Goal: Communication & Community: Connect with others

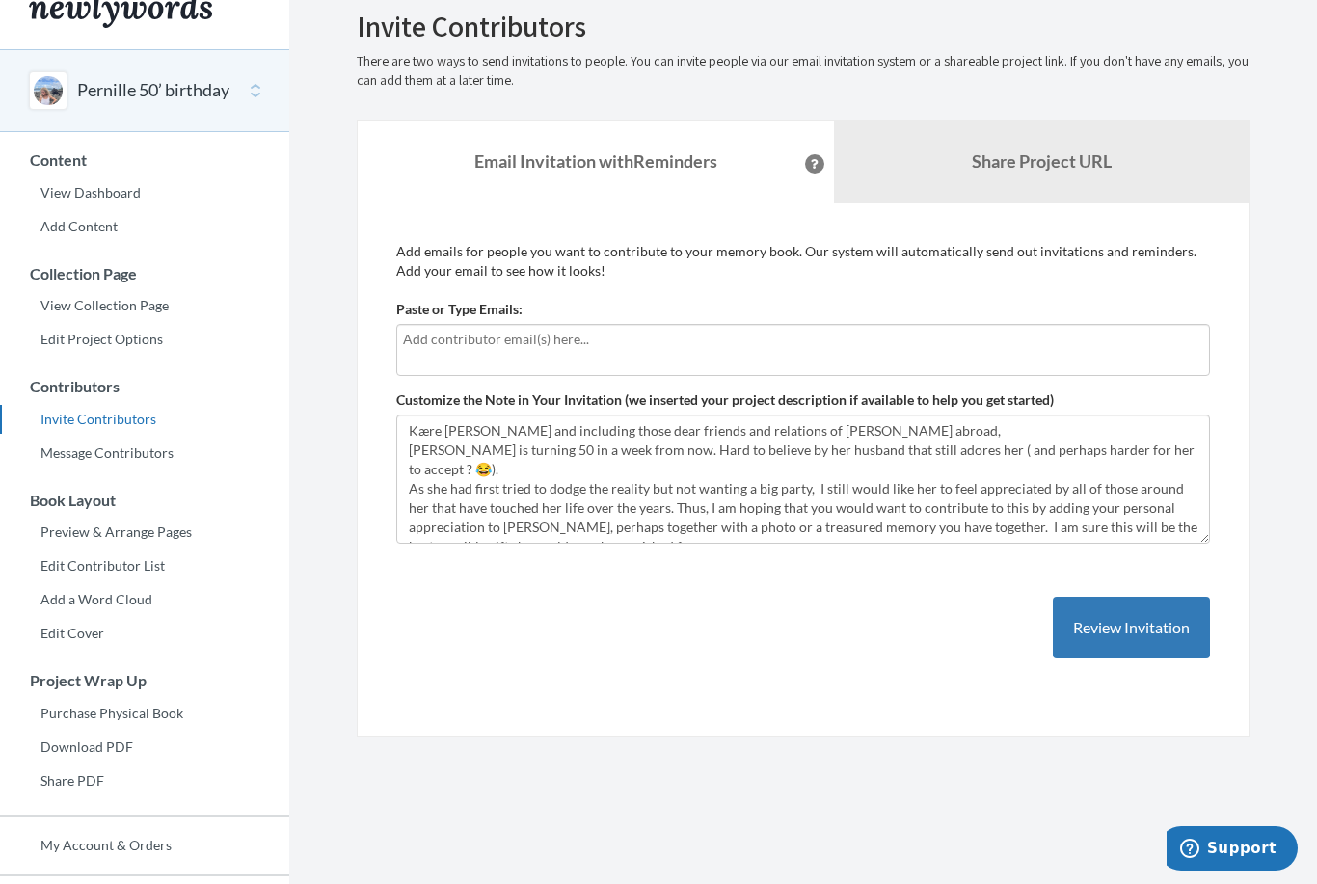
scroll to position [130, 0]
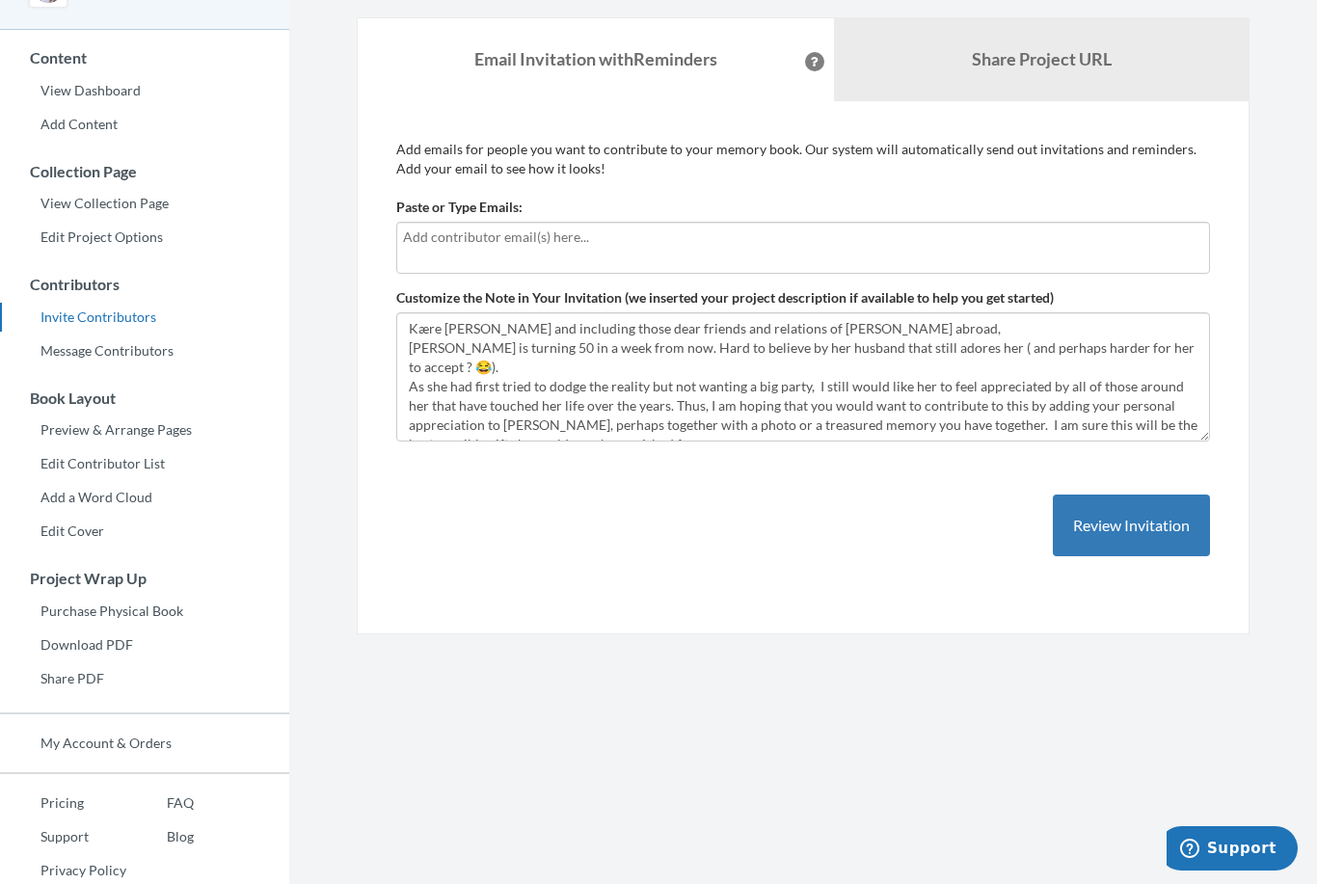
click at [603, 238] on input "text" at bounding box center [803, 236] width 800 height 21
type input "[PERSON_NAME][EMAIL_ADDRESS][PERSON_NAME][DOMAIN_NAME]"
click at [1155, 521] on button "Review Invitation" at bounding box center [1130, 525] width 157 height 63
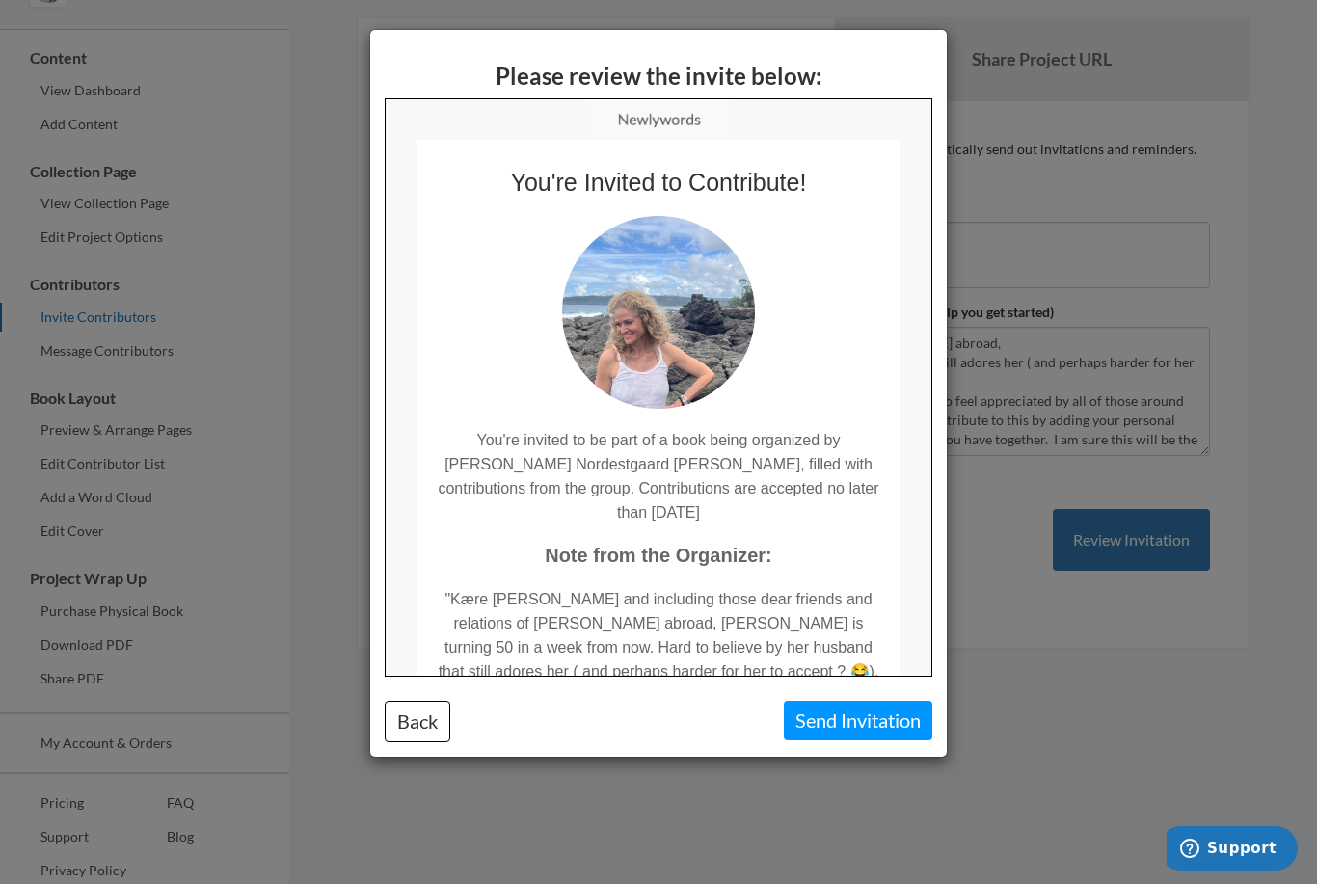
scroll to position [0, 0]
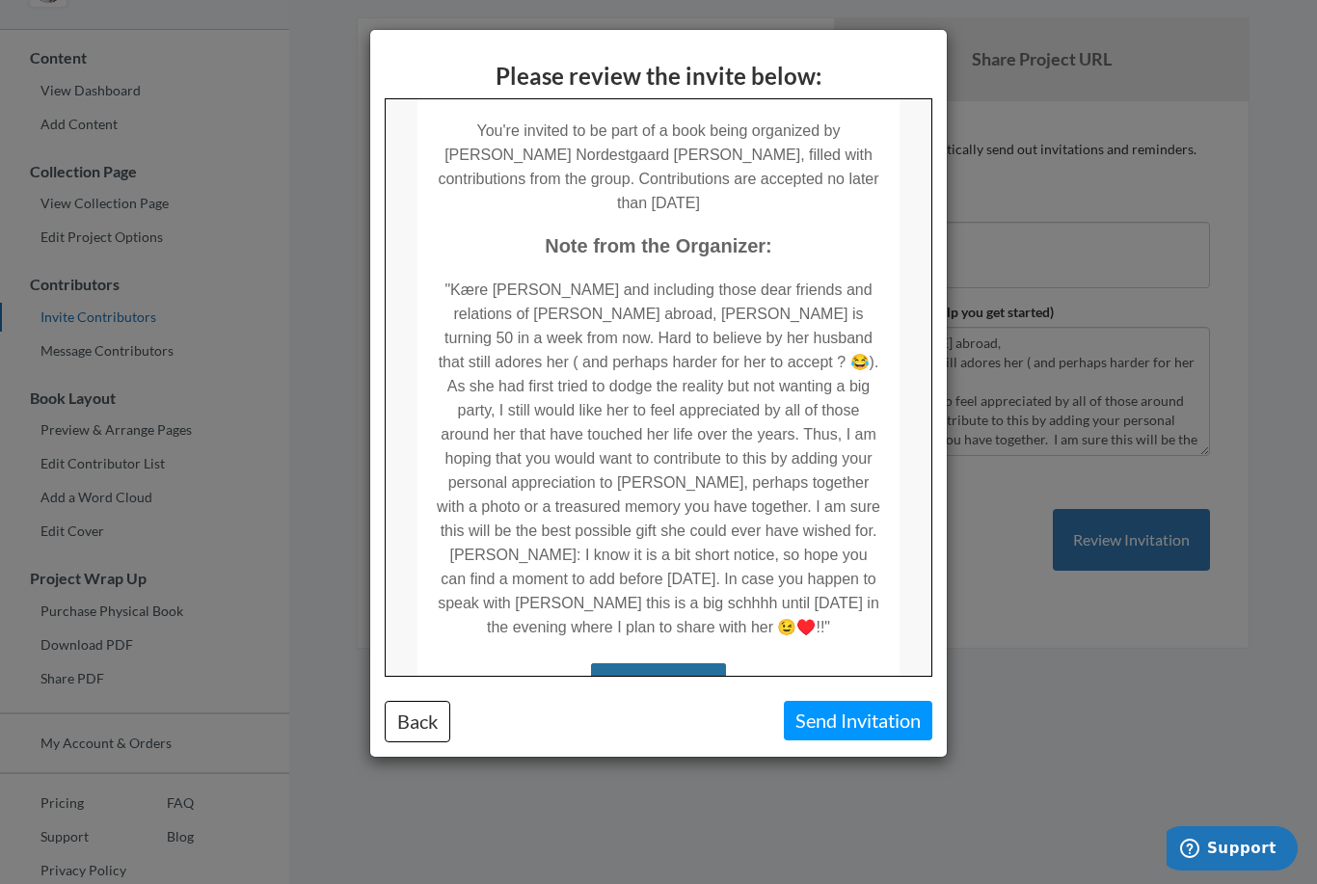
click at [860, 721] on button "Send Invitation" at bounding box center [858, 721] width 148 height 40
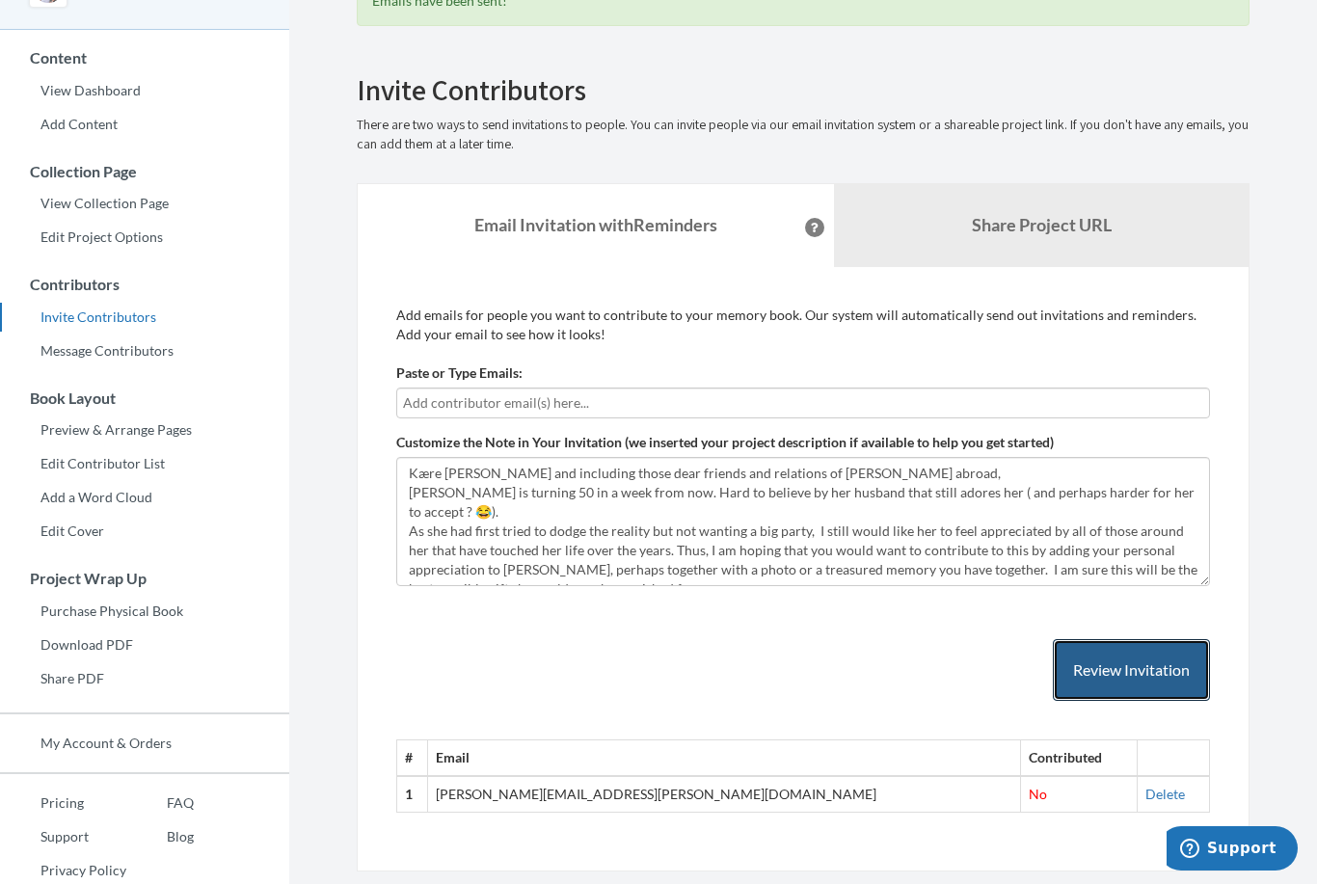
scroll to position [137, 0]
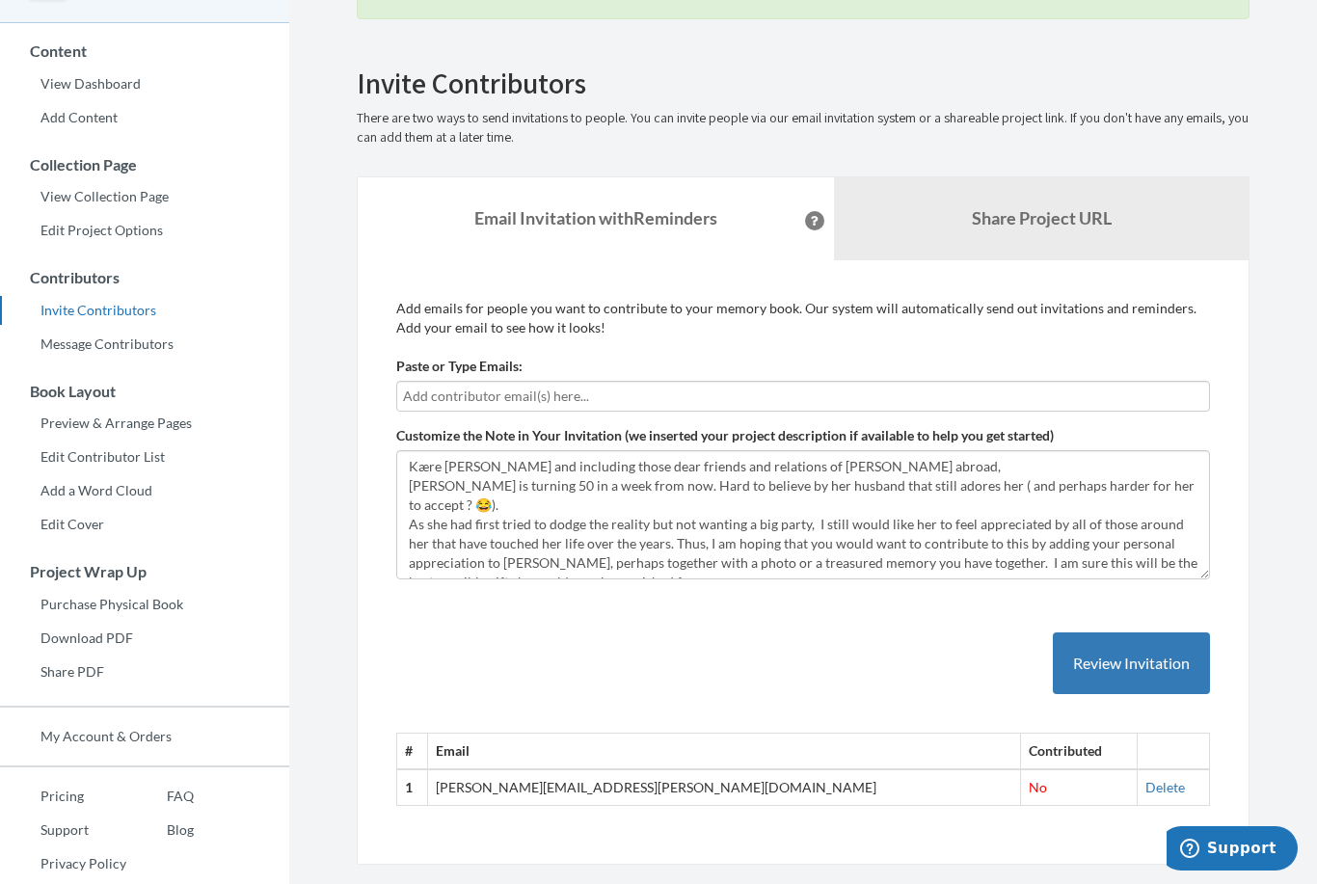
click at [1120, 187] on link "Share Project URL" at bounding box center [1041, 218] width 414 height 83
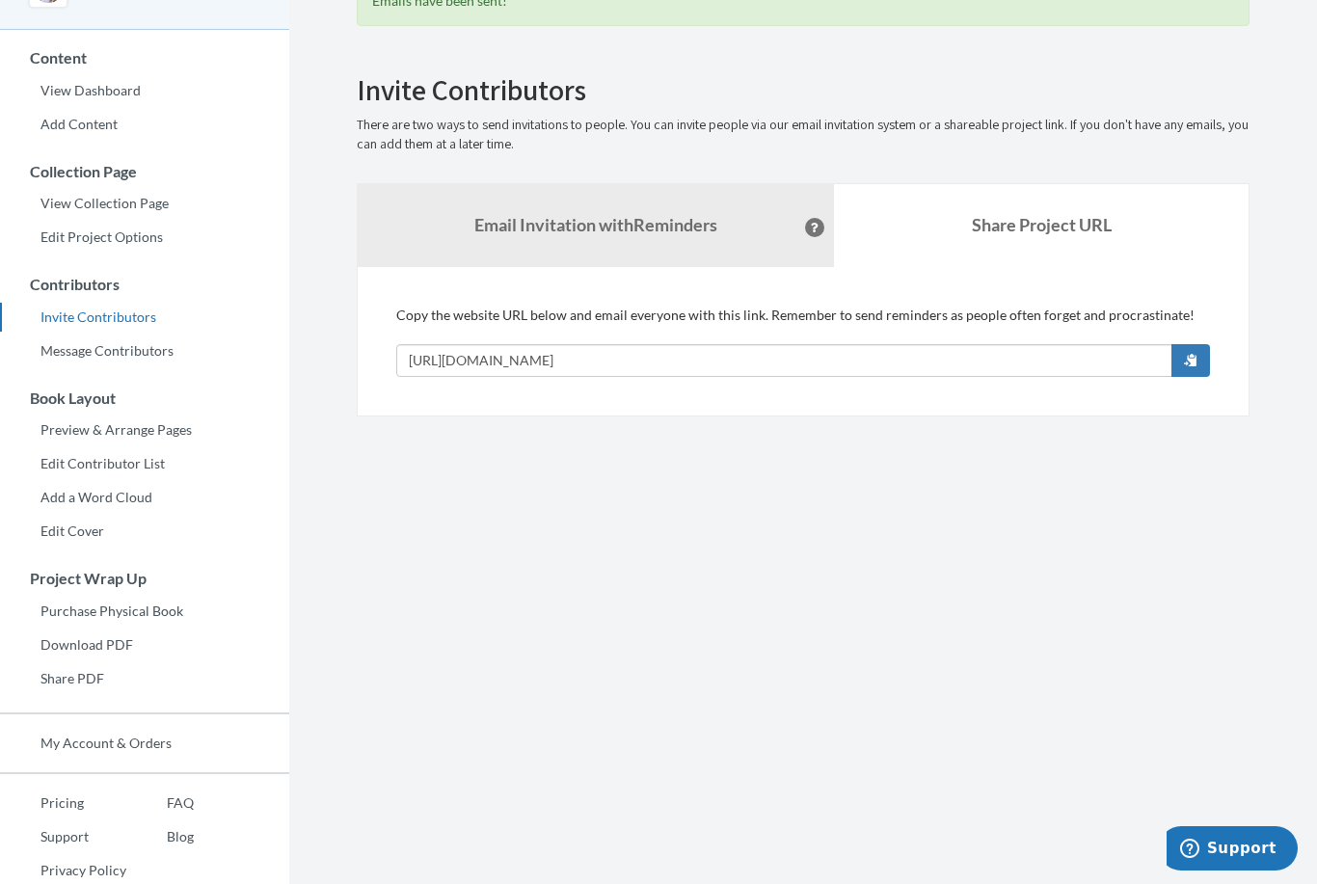
click at [1190, 349] on button "button" at bounding box center [1190, 360] width 39 height 33
click at [442, 212] on link "Email Invitation with Reminders" at bounding box center [596, 225] width 476 height 83
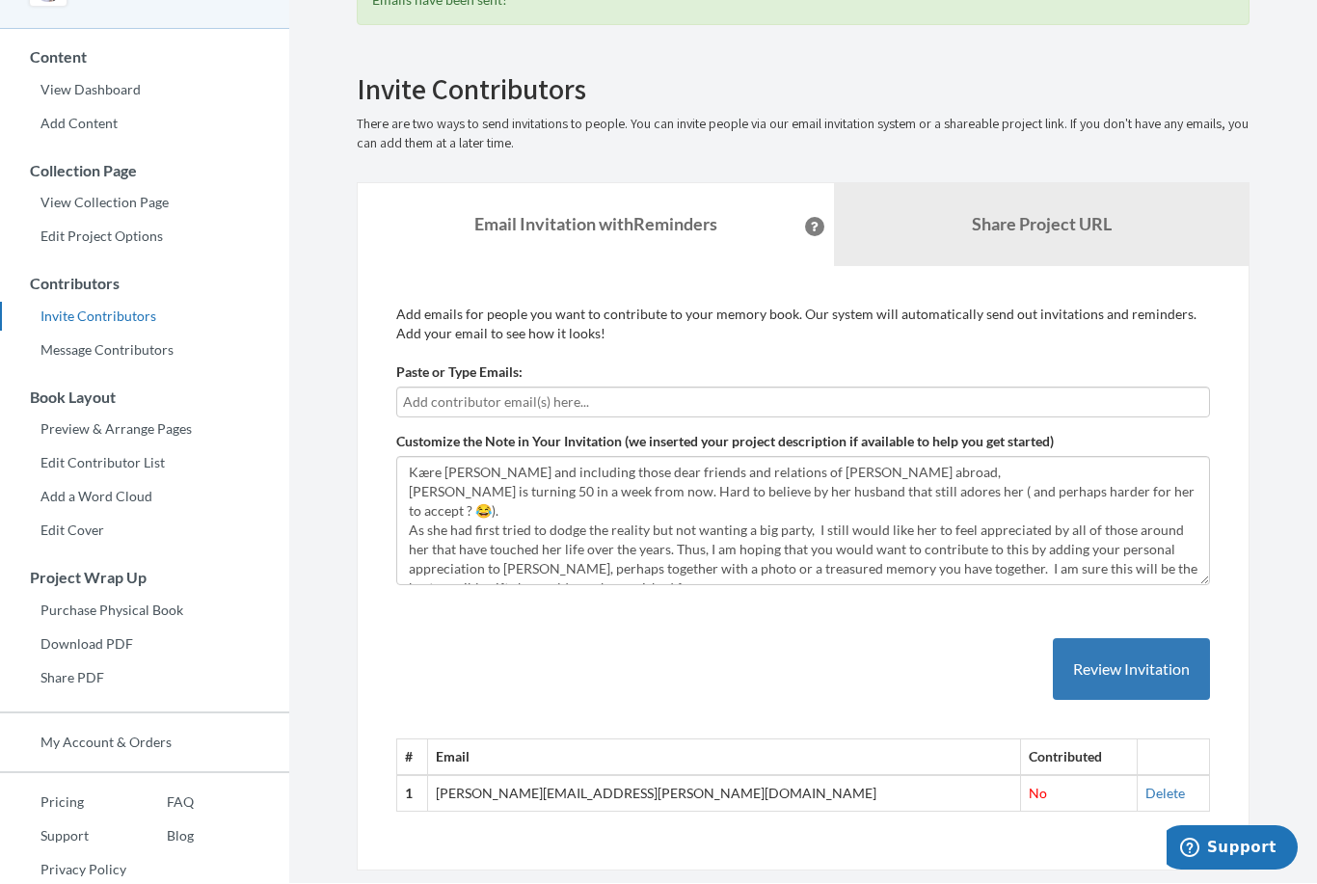
scroll to position [131, 0]
click at [447, 407] on input "text" at bounding box center [803, 401] width 800 height 21
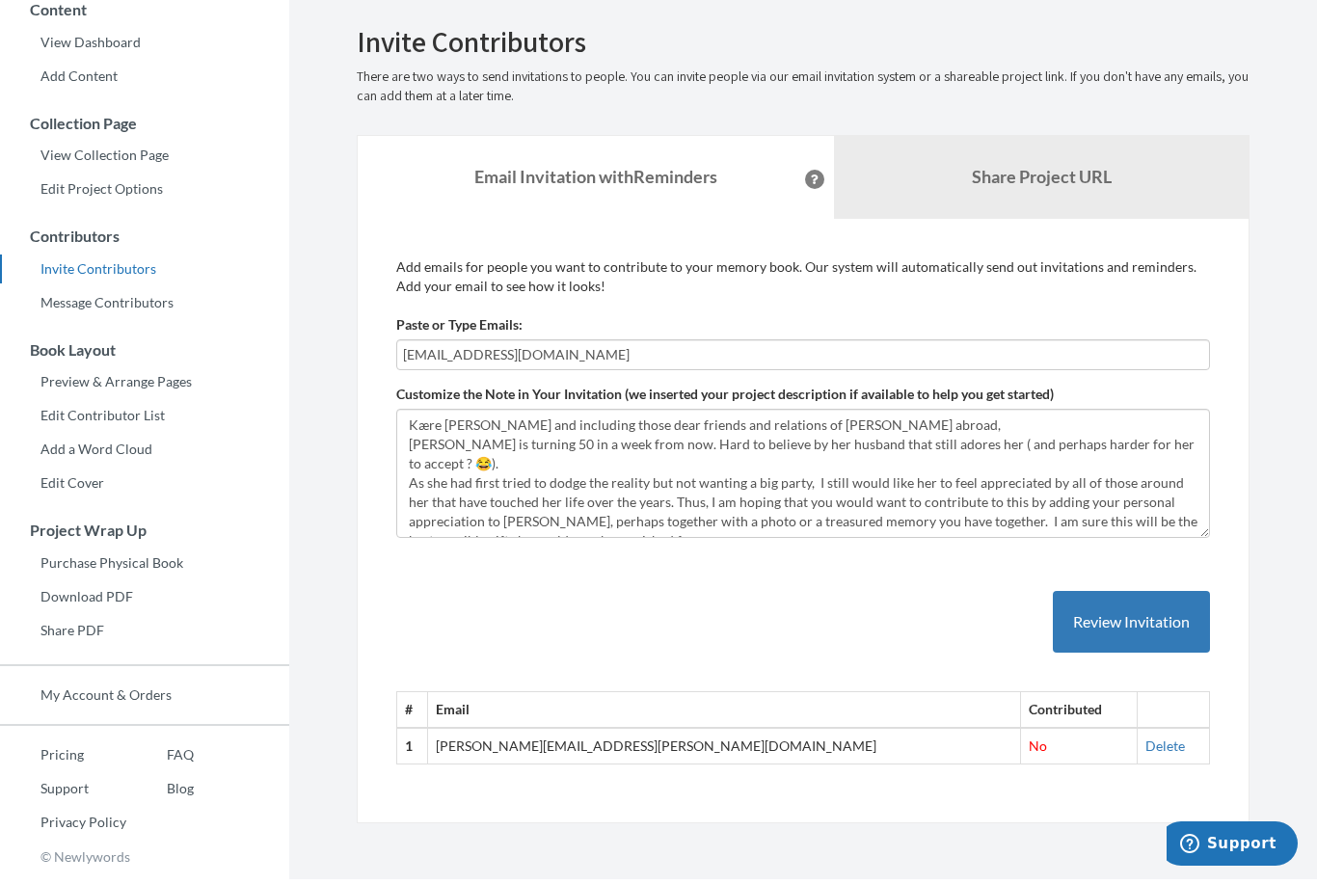
scroll to position [174, 0]
type input "[EMAIL_ADDRESS][DOMAIN_NAME]"
click at [1160, 617] on button "Review Invitation" at bounding box center [1130, 626] width 157 height 63
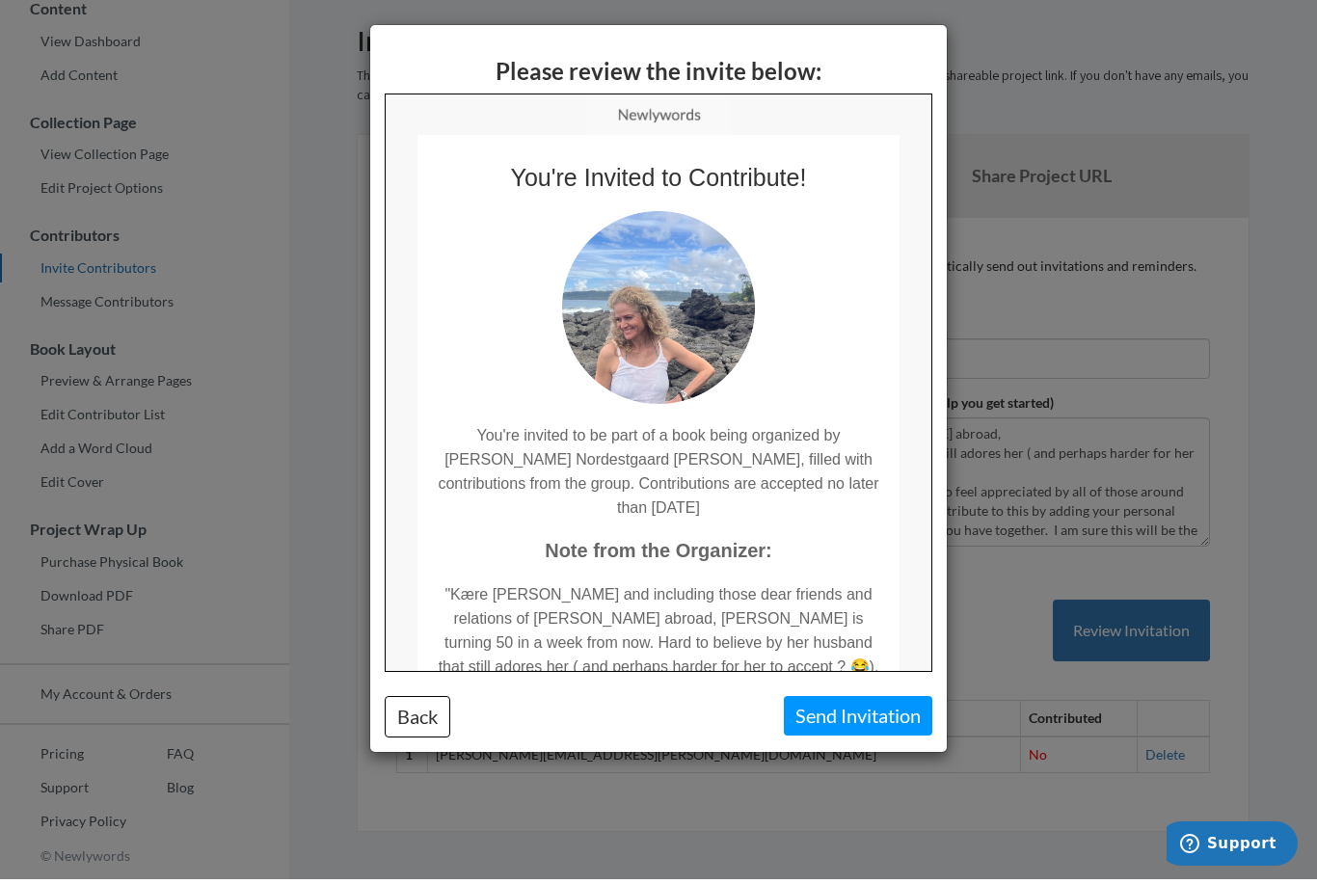
scroll to position [147, 0]
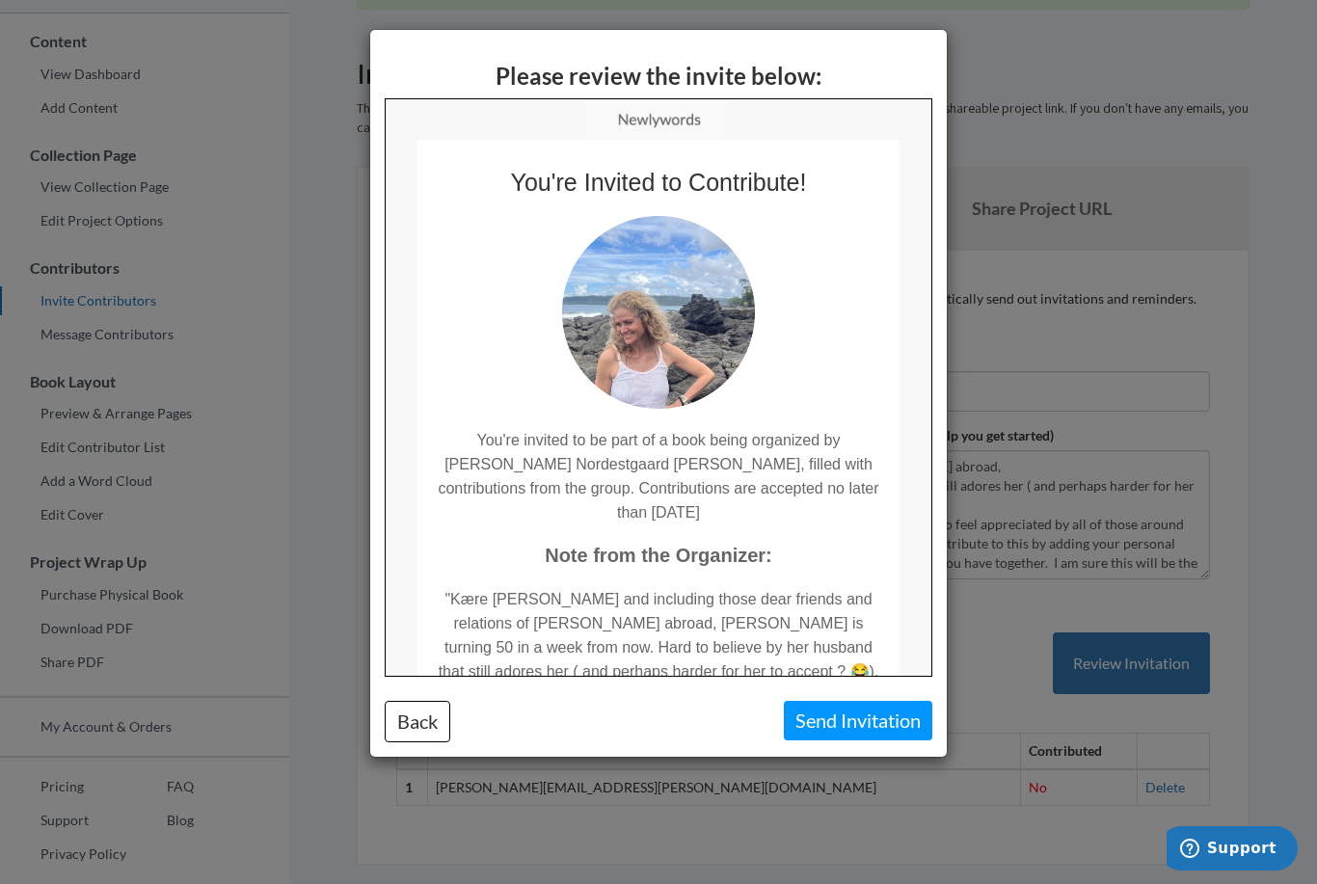
click at [866, 736] on button "Send Invitation" at bounding box center [858, 721] width 148 height 40
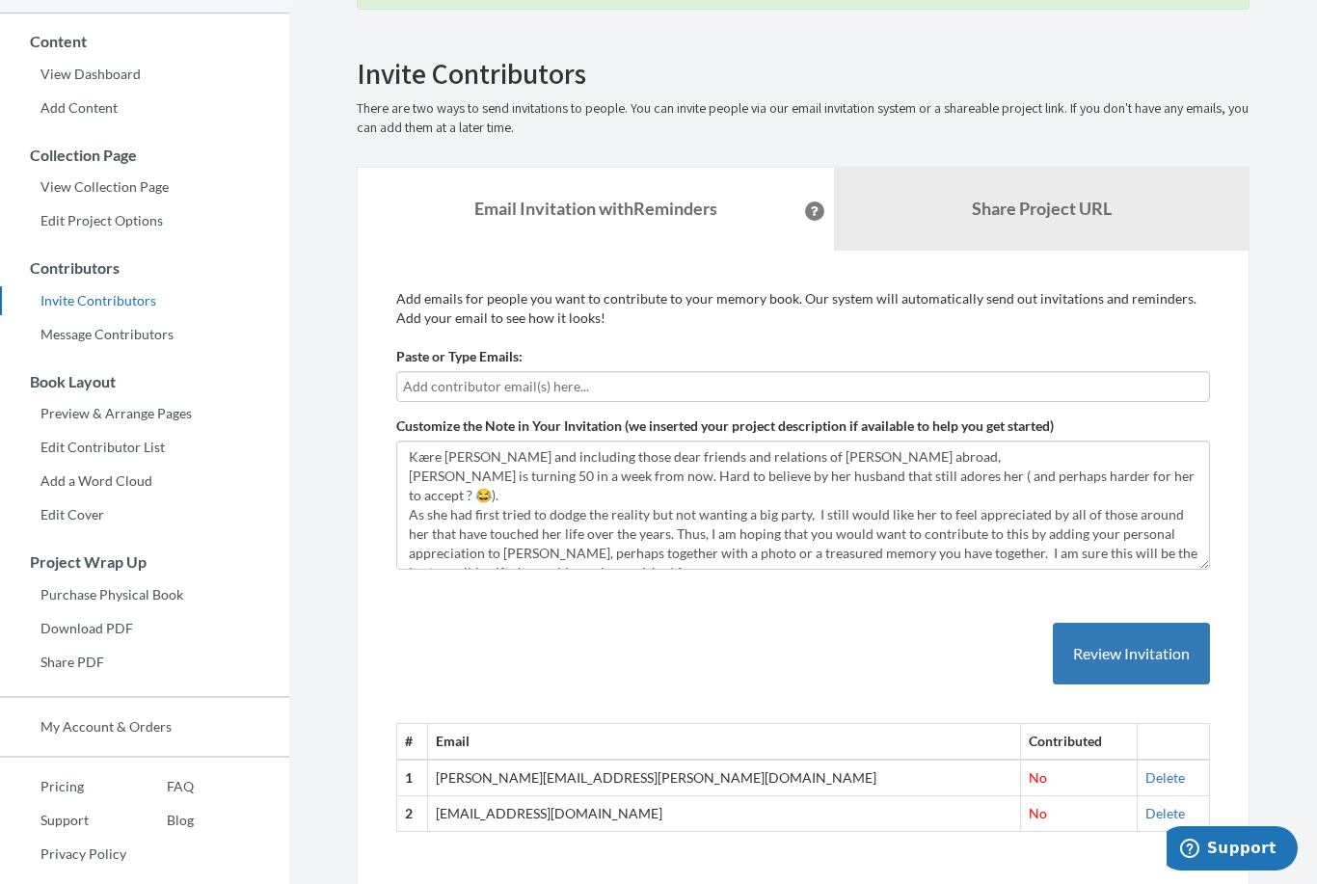
click at [1078, 201] on b "Share Project URL" at bounding box center [1042, 208] width 140 height 21
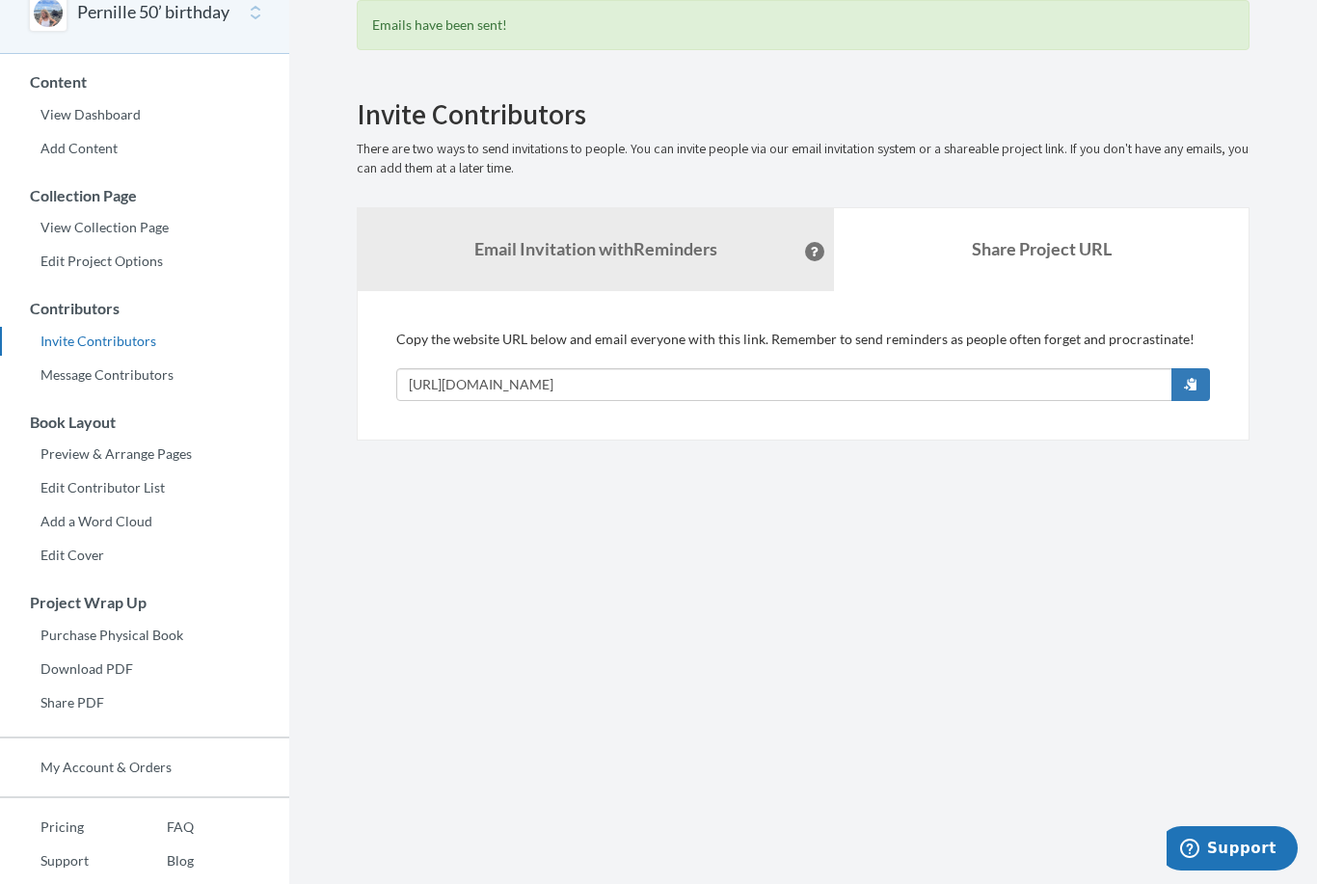
click at [1182, 376] on button "button" at bounding box center [1190, 384] width 39 height 33
